Goal: Task Accomplishment & Management: Complete application form

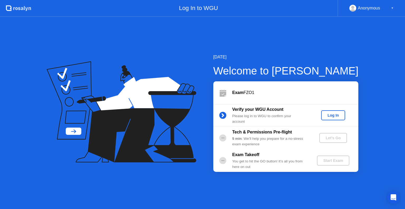
click at [330, 117] on div "Log In" at bounding box center [333, 115] width 20 height 4
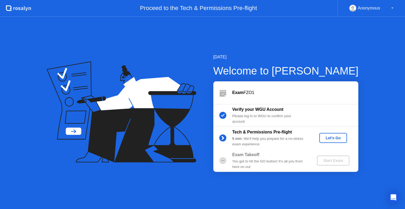
click at [337, 137] on div "Let's Go" at bounding box center [332, 138] width 23 height 4
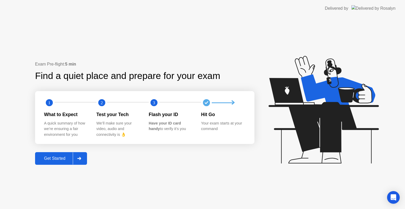
click at [56, 161] on div "Get Started" at bounding box center [55, 158] width 36 height 5
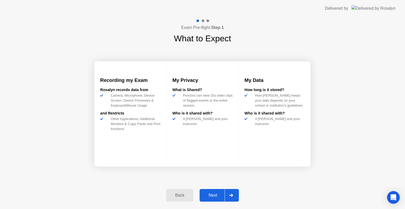
click at [211, 196] on div "Next" at bounding box center [212, 195] width 23 height 5
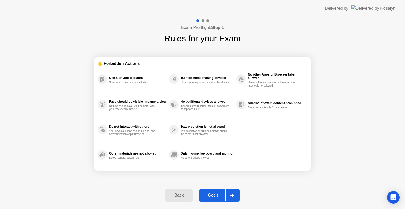
click at [211, 196] on div "Got it" at bounding box center [212, 195] width 25 height 5
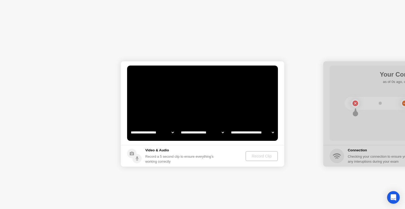
select select "**********"
select select "*******"
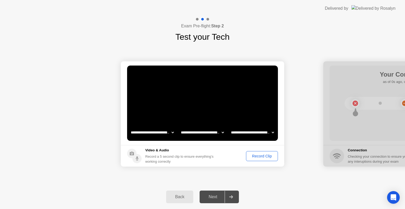
click at [211, 196] on div "Next" at bounding box center [212, 197] width 23 height 5
click at [260, 156] on div "Record Clip" at bounding box center [262, 156] width 28 height 4
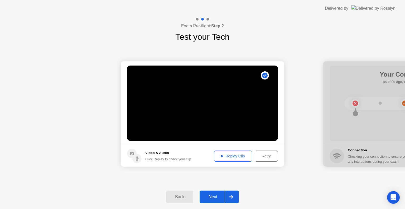
click at [237, 158] on div "Replay Clip" at bounding box center [233, 156] width 34 height 4
click at [216, 196] on div "Next" at bounding box center [212, 197] width 23 height 5
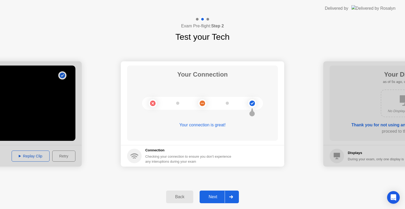
click at [218, 195] on div "Next" at bounding box center [212, 197] width 23 height 5
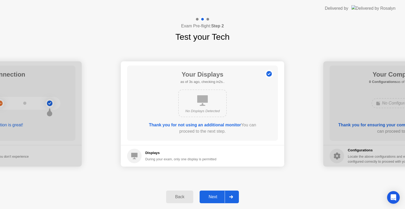
click at [218, 195] on div "Next" at bounding box center [212, 197] width 23 height 5
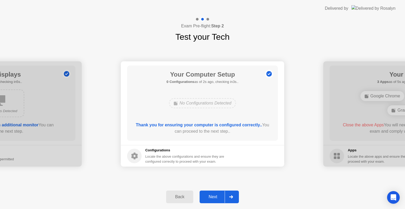
click at [218, 195] on div "Next" at bounding box center [212, 197] width 23 height 5
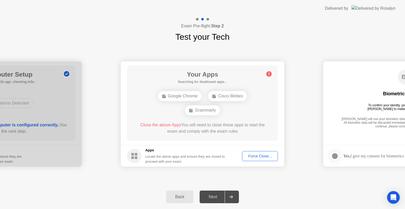
click at [263, 155] on div "Force Close..." at bounding box center [260, 156] width 32 height 4
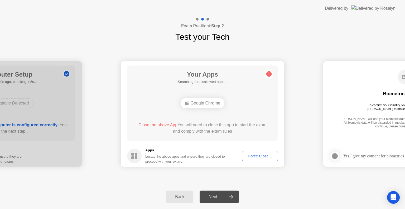
click at [259, 156] on div "Force Close..." at bounding box center [260, 156] width 32 height 4
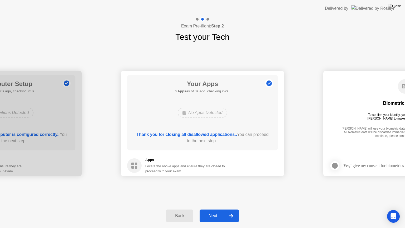
click at [219, 209] on div "Next" at bounding box center [212, 215] width 23 height 5
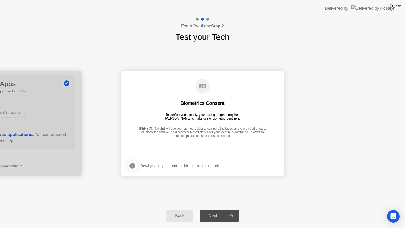
click at [219, 209] on div "Next" at bounding box center [212, 215] width 23 height 5
click at [214, 164] on div "Yes, I give my consent for biometrics to be used" at bounding box center [180, 165] width 78 height 5
click at [132, 164] on div at bounding box center [132, 165] width 6 height 6
click at [213, 209] on div "Next" at bounding box center [212, 215] width 23 height 5
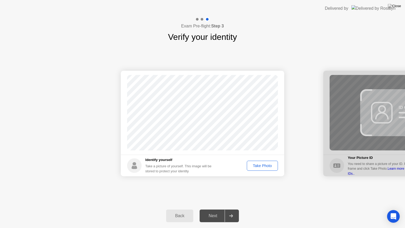
click at [269, 165] on div "Take Photo" at bounding box center [261, 165] width 27 height 4
click at [263, 163] on div "Retake" at bounding box center [265, 165] width 21 height 4
click at [260, 165] on div "Take Photo" at bounding box center [261, 165] width 27 height 4
click at [217, 209] on div "Next" at bounding box center [212, 215] width 23 height 5
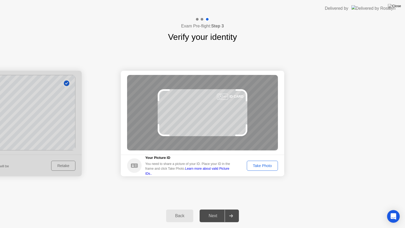
click at [269, 165] on div "Take Photo" at bounding box center [261, 165] width 27 height 4
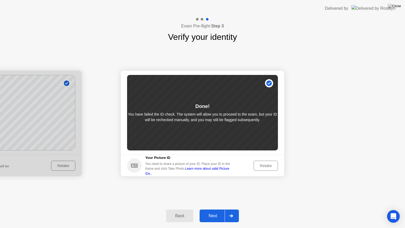
click at [219, 209] on div "Next" at bounding box center [212, 215] width 23 height 5
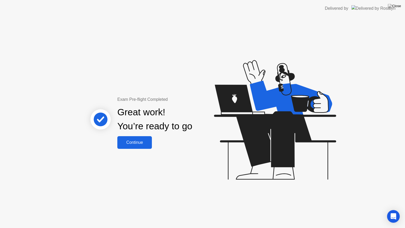
click at [138, 143] on div "Continue" at bounding box center [134, 142] width 31 height 5
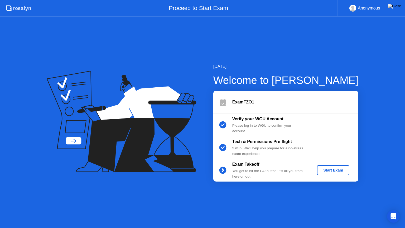
click at [324, 169] on div "Start Exam" at bounding box center [333, 170] width 28 height 4
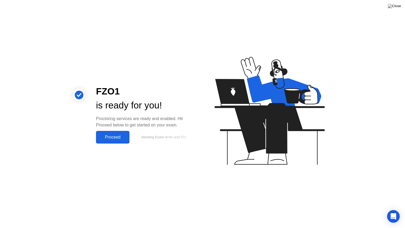
click at [119, 141] on button "Proceed" at bounding box center [112, 137] width 33 height 13
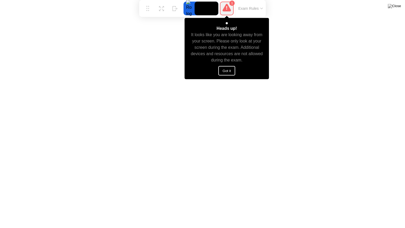
click at [228, 72] on button "Got it" at bounding box center [226, 70] width 17 height 9
